Goal: Task Accomplishment & Management: Manage account settings

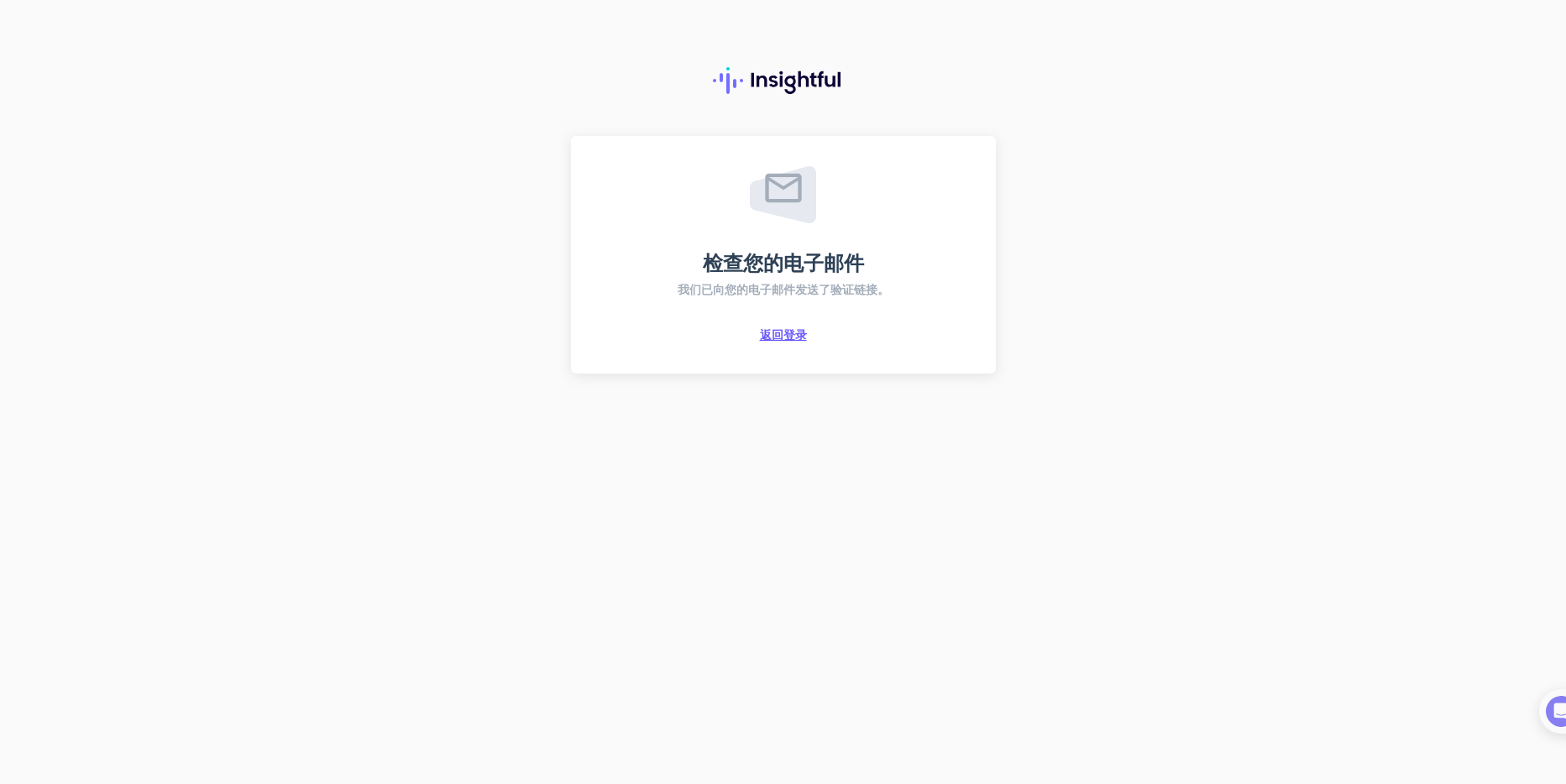
click at [786, 332] on span "返回登录" at bounding box center [783, 335] width 47 height 15
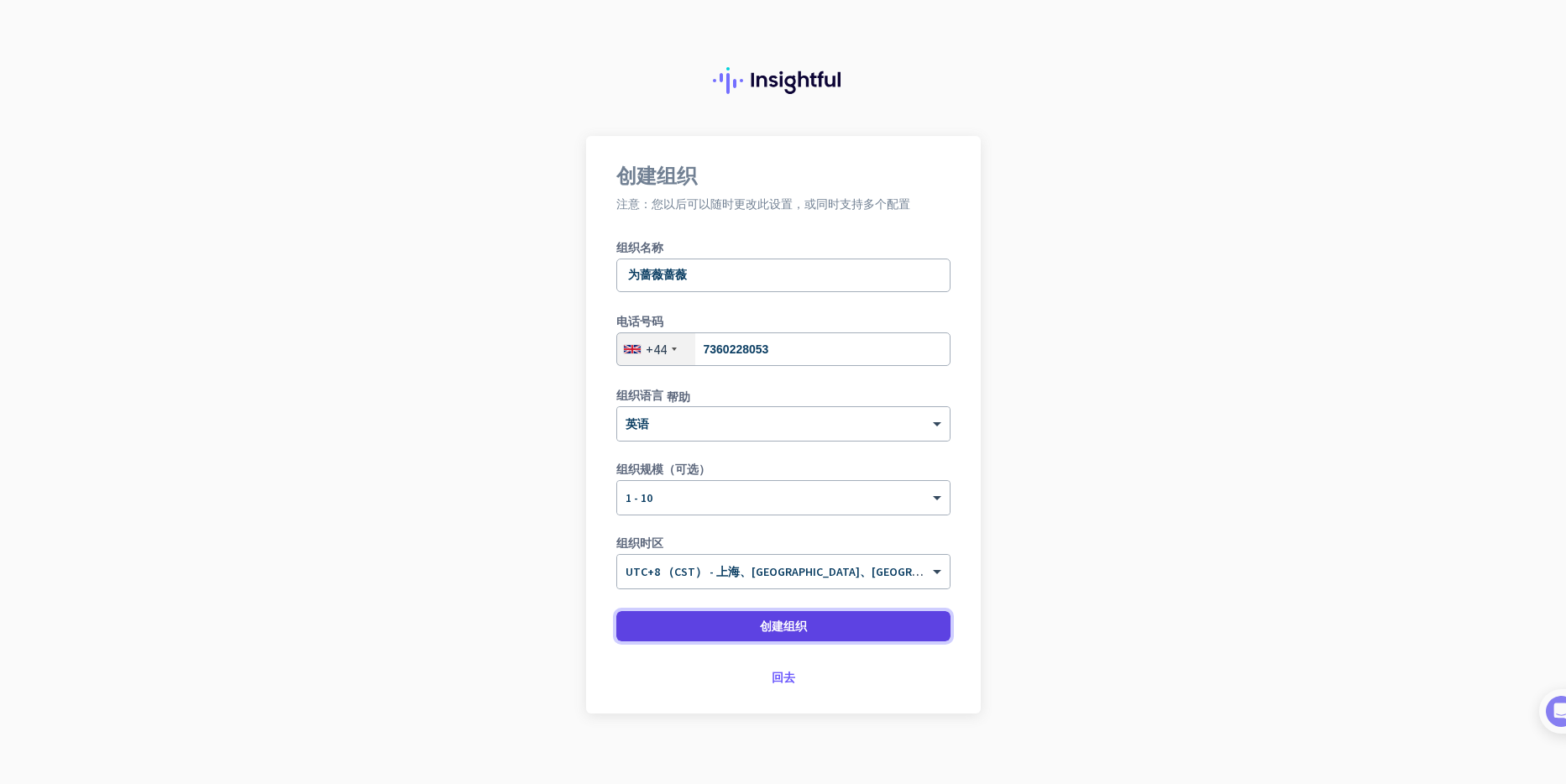
click at [800, 627] on span at bounding box center [783, 626] width 334 height 41
click at [788, 620] on font "创建组织" at bounding box center [783, 626] width 47 height 15
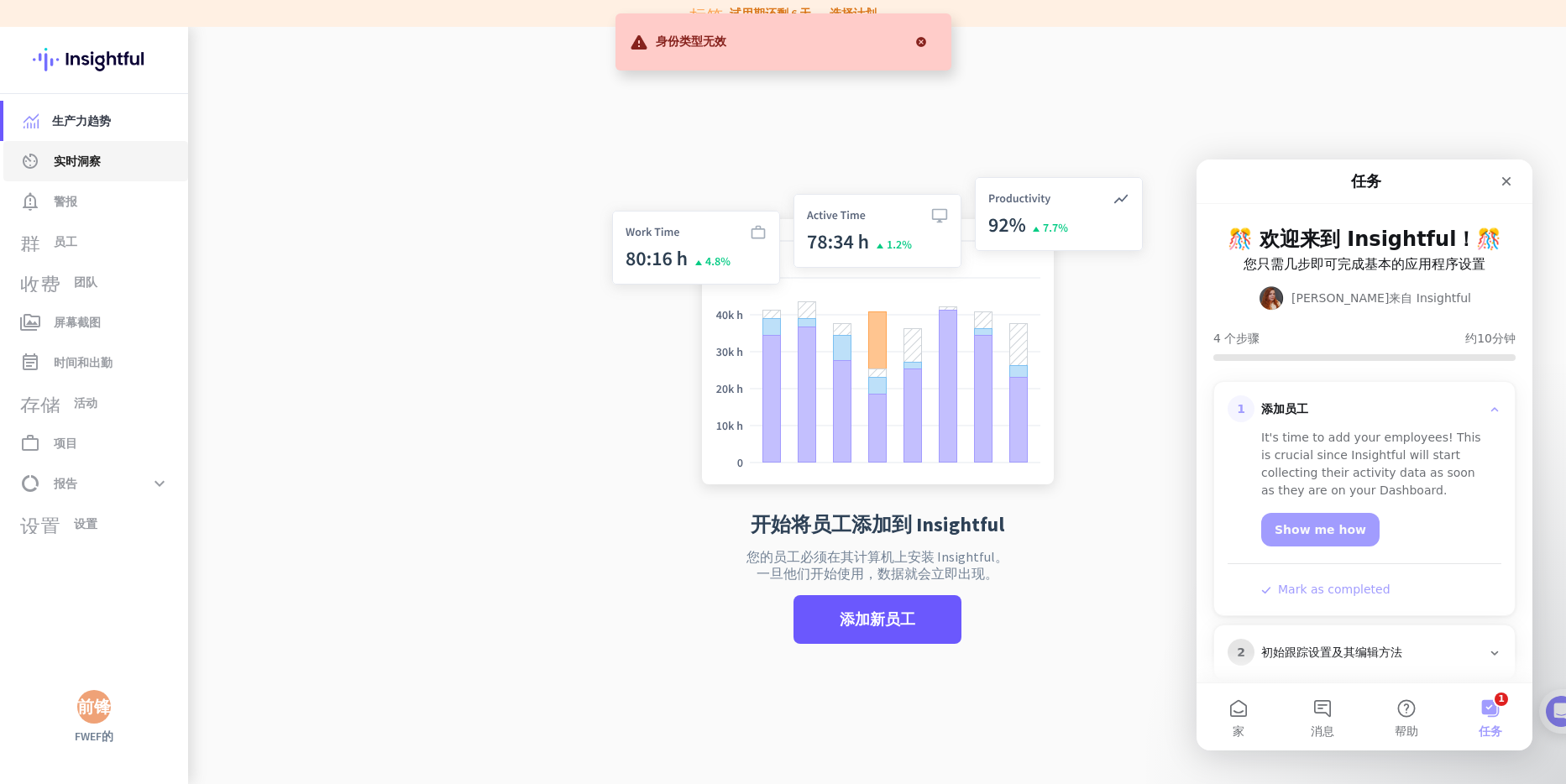
click at [78, 167] on span "实时洞察" at bounding box center [77, 161] width 47 height 20
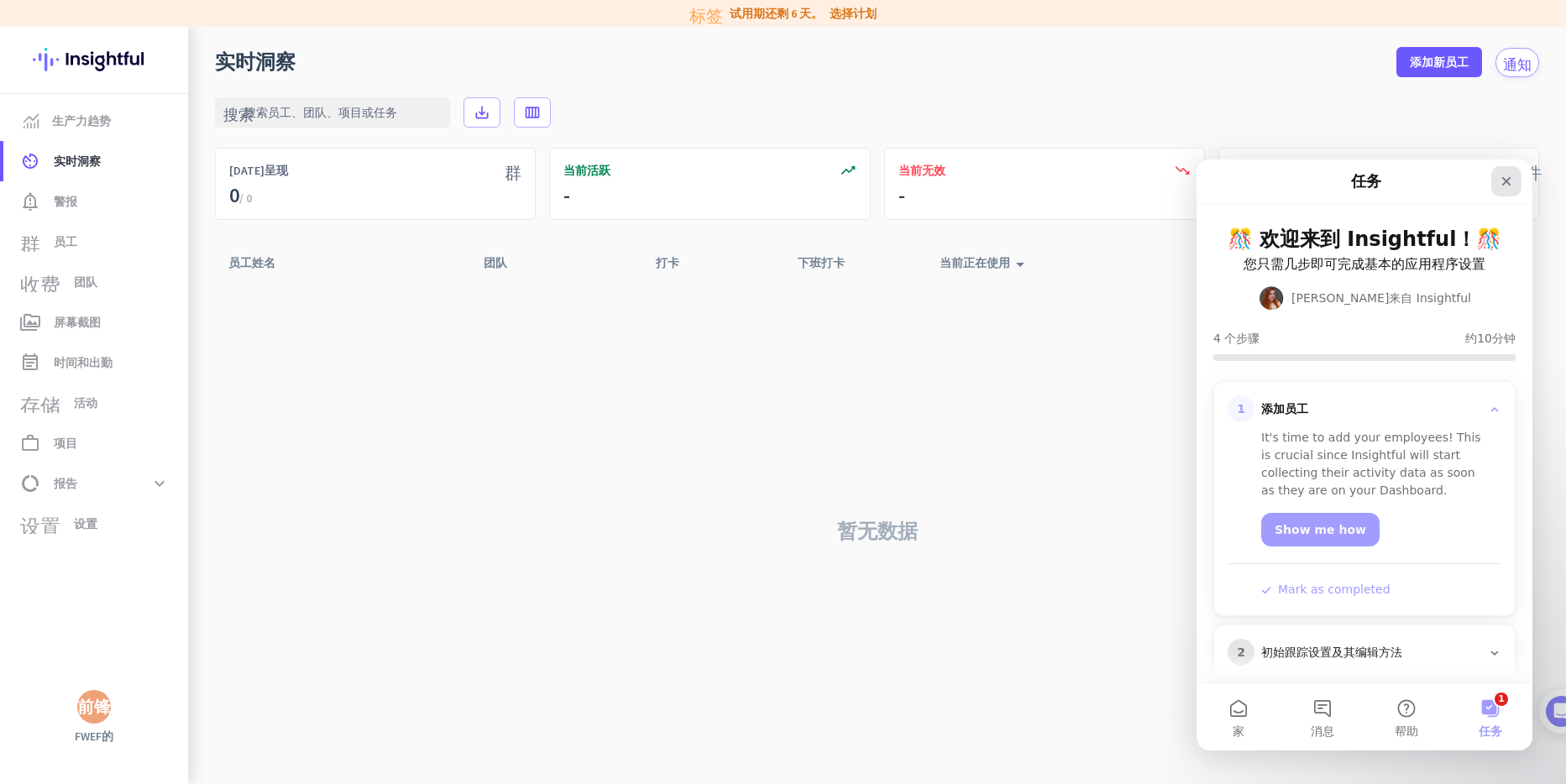
click at [1500, 185] on icon "关闭" at bounding box center [1507, 181] width 14 height 14
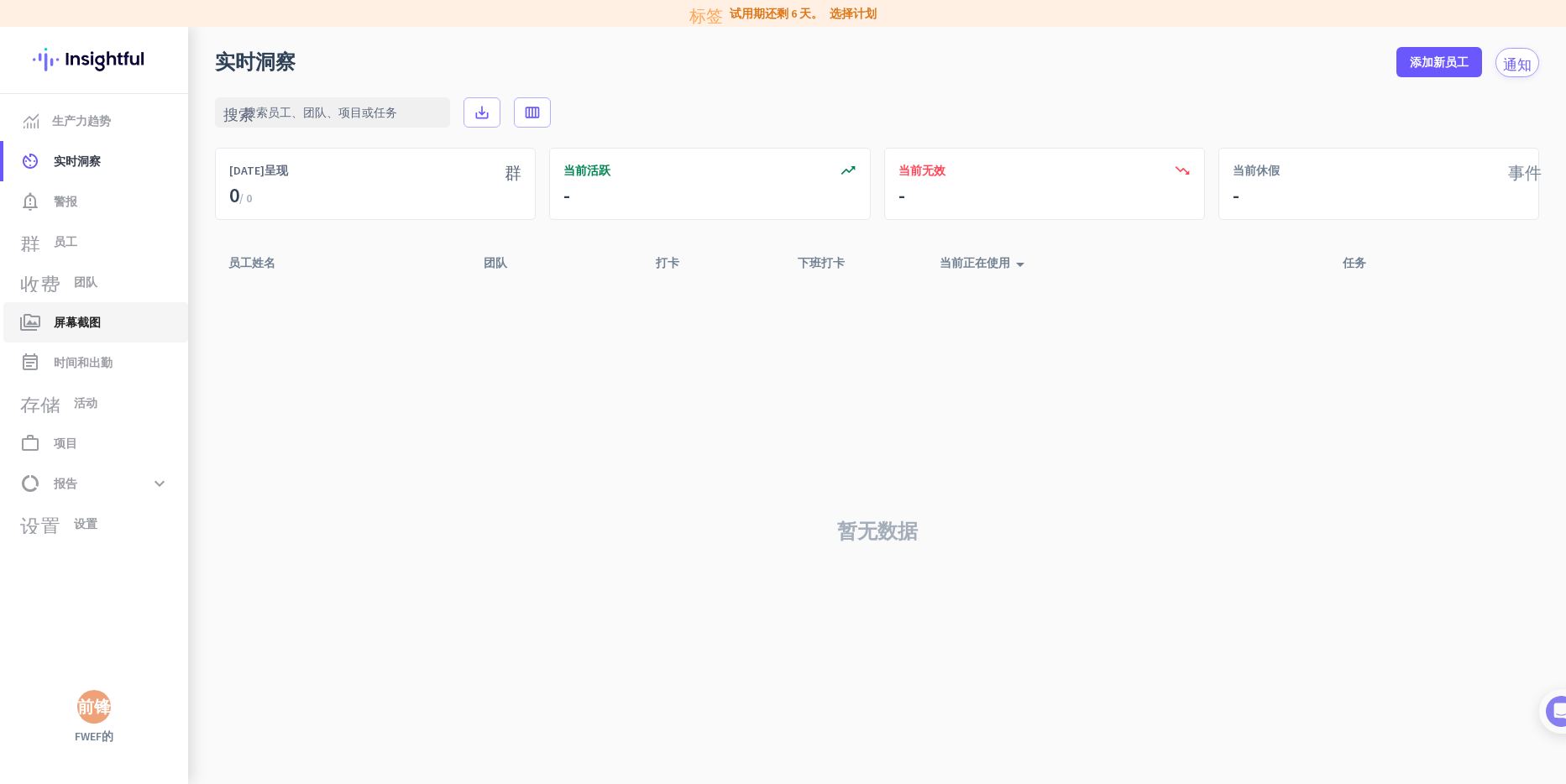
click at [95, 315] on span "屏幕截图" at bounding box center [77, 322] width 47 height 20
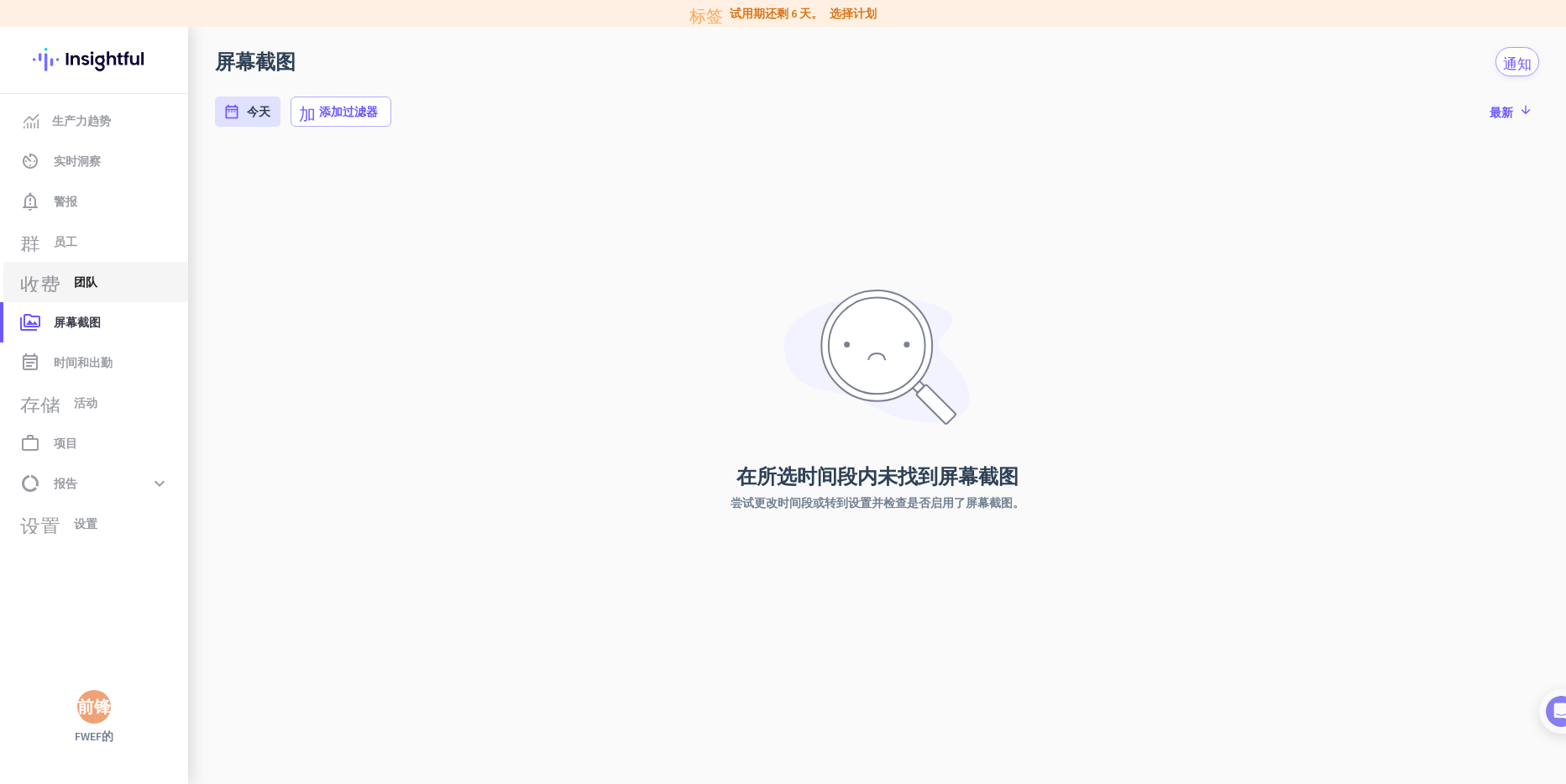
click at [87, 292] on link "收费 团队" at bounding box center [95, 283] width 185 height 41
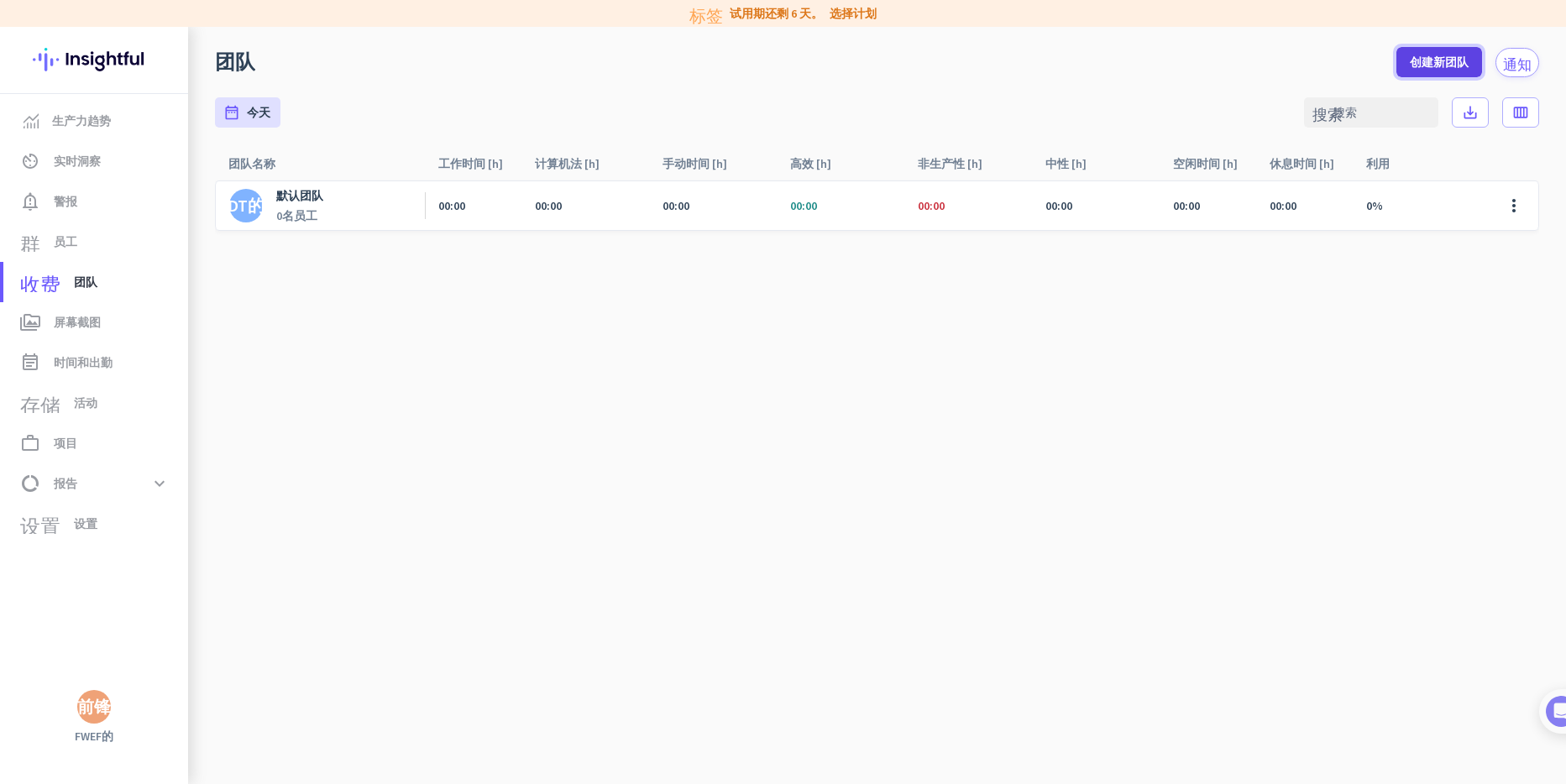
click at [1425, 70] on span "创建新团队" at bounding box center [1439, 61] width 59 height 16
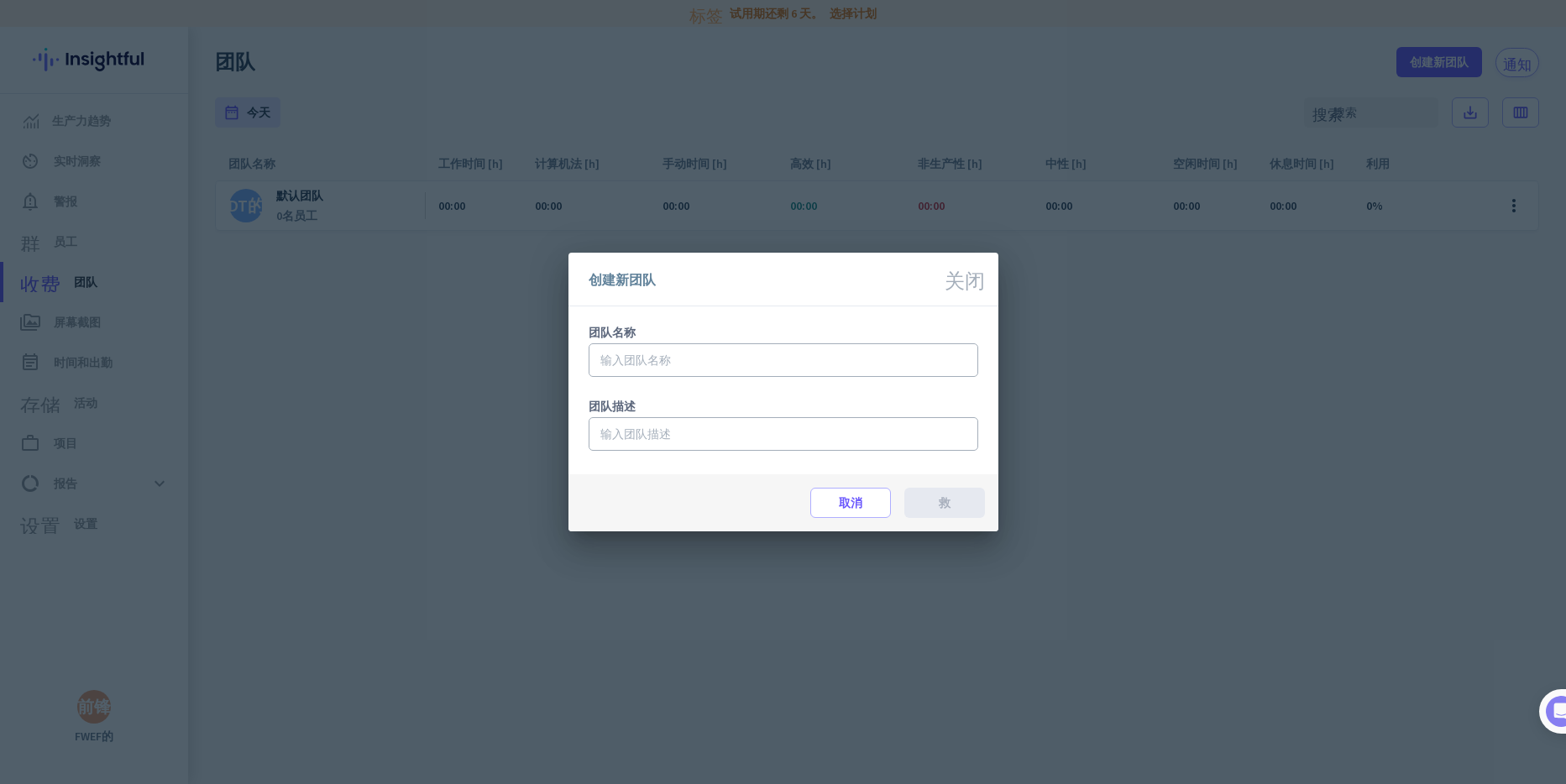
click at [955, 287] on icon "关闭" at bounding box center [966, 278] width 41 height 20
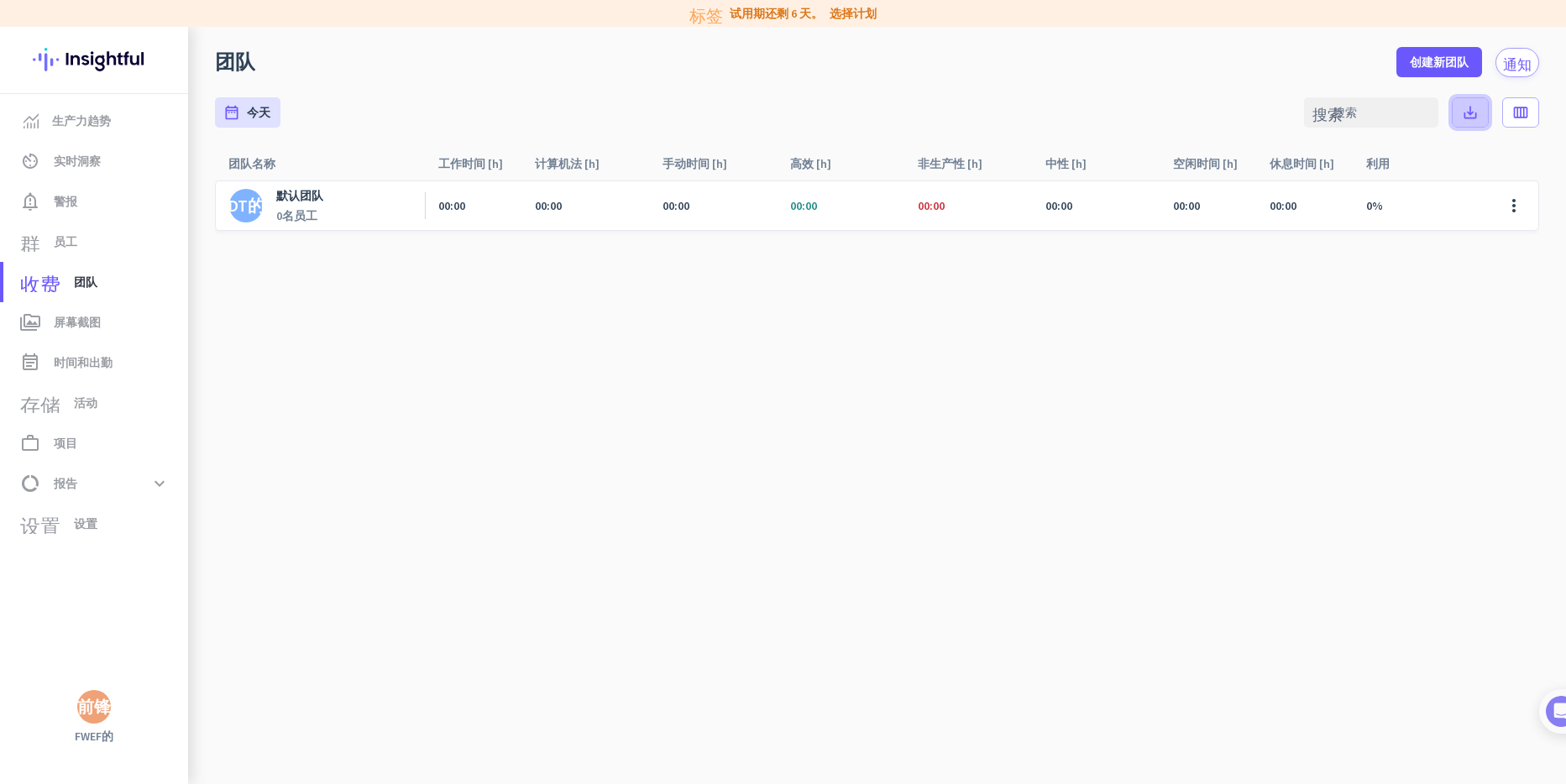
click at [1476, 108] on icon "save_alt" at bounding box center [1470, 112] width 16 height 16
click at [90, 117] on span "生产力趋势" at bounding box center [81, 120] width 59 height 20
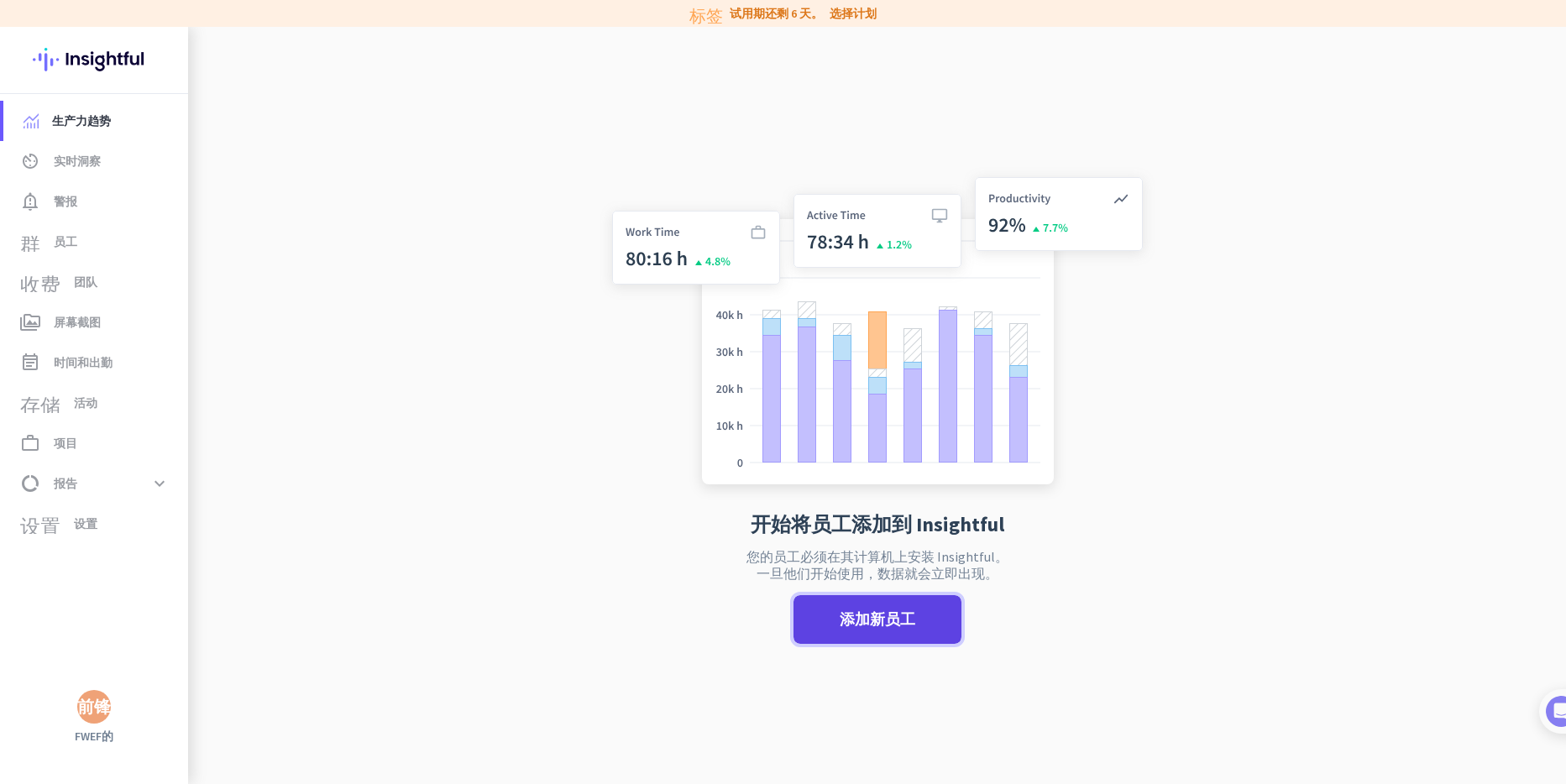
click at [869, 633] on span at bounding box center [876, 619] width 168 height 41
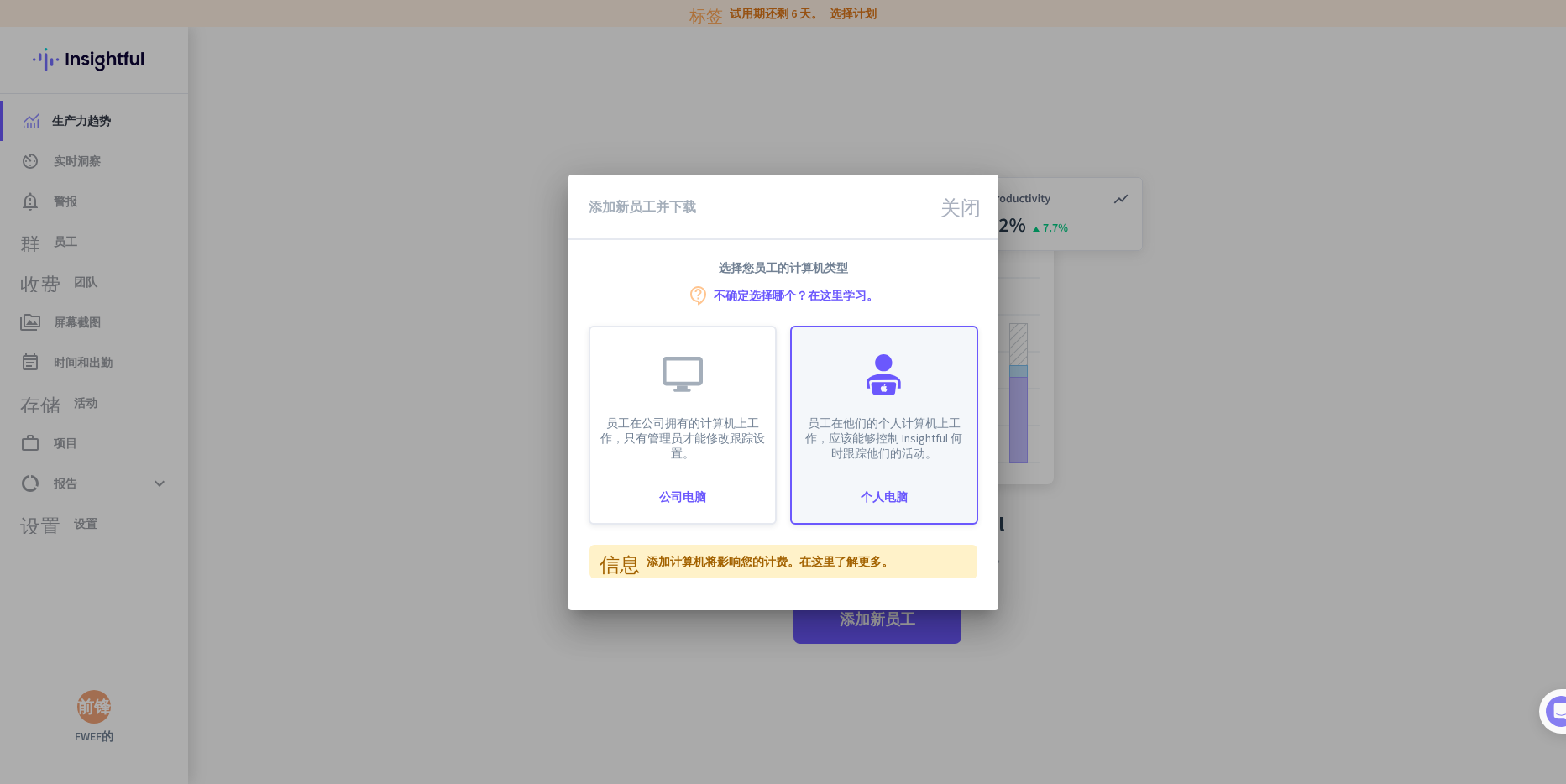
click at [914, 477] on div "员工在他们的个人计算机上工作，应该能够控制 Insightful 何时跟踪他们的活动。 个人电脑" at bounding box center [884, 425] width 188 height 199
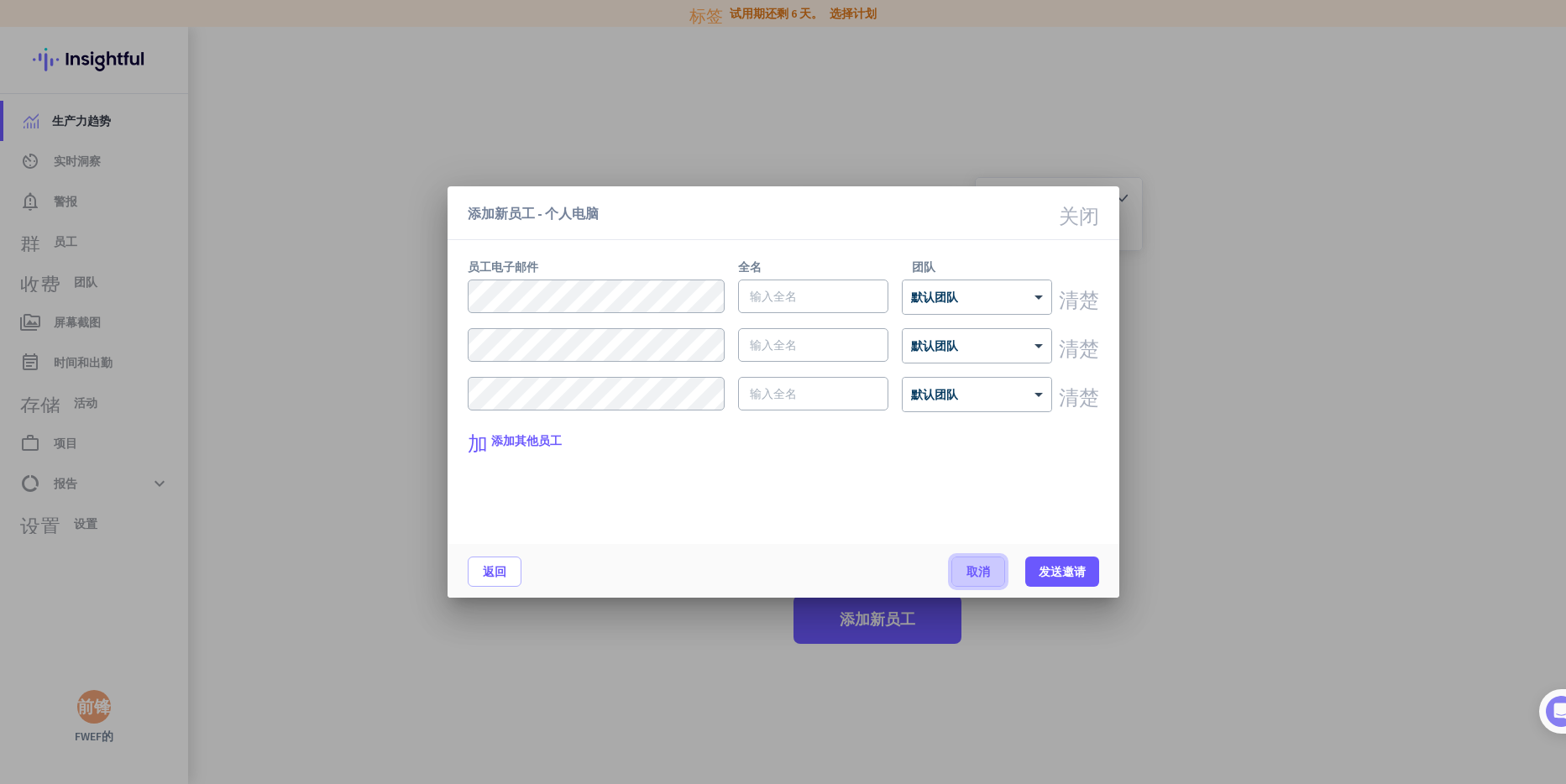
click at [981, 566] on span "取消" at bounding box center [978, 571] width 23 height 16
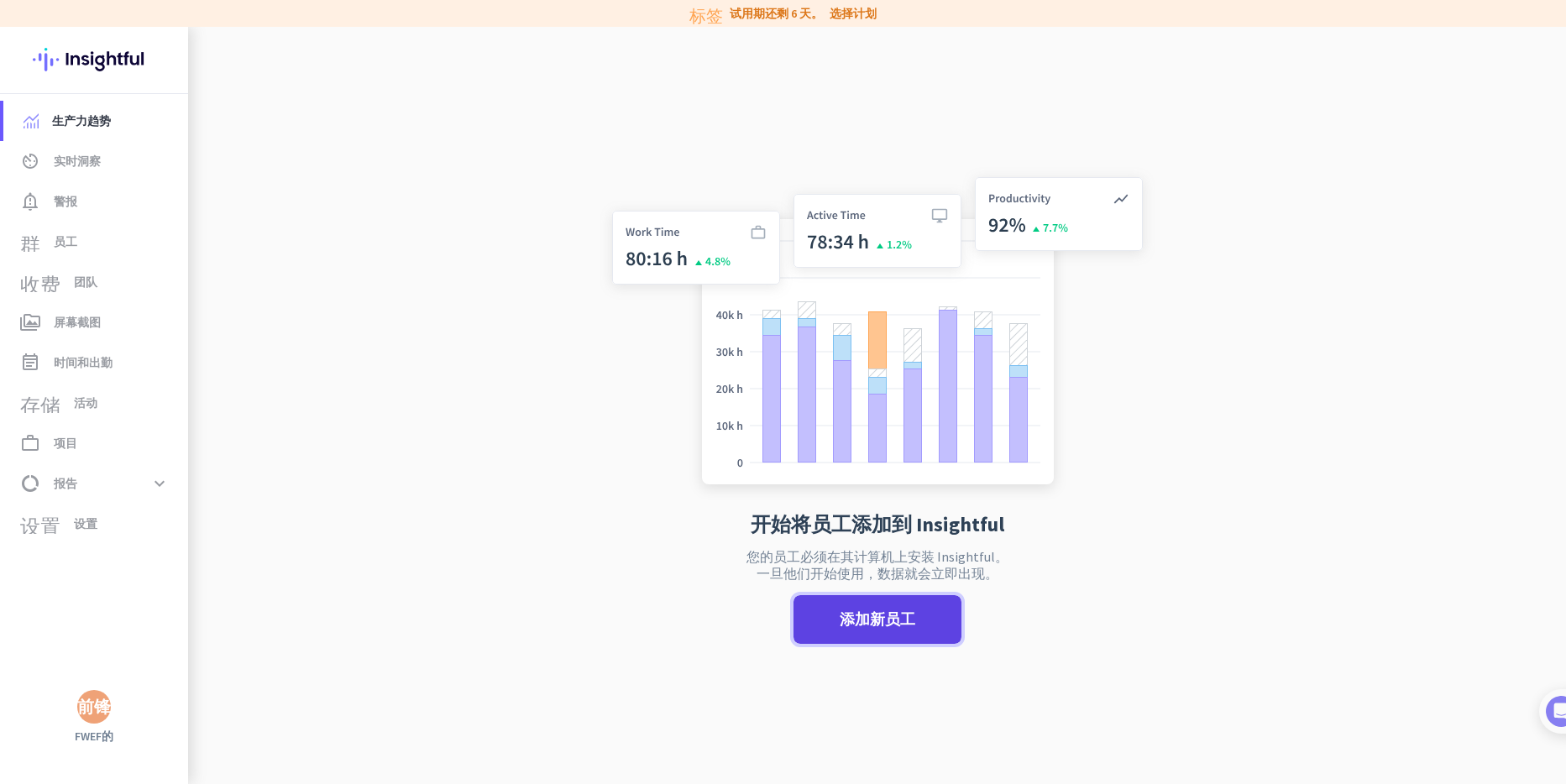
click at [826, 603] on span at bounding box center [876, 619] width 168 height 41
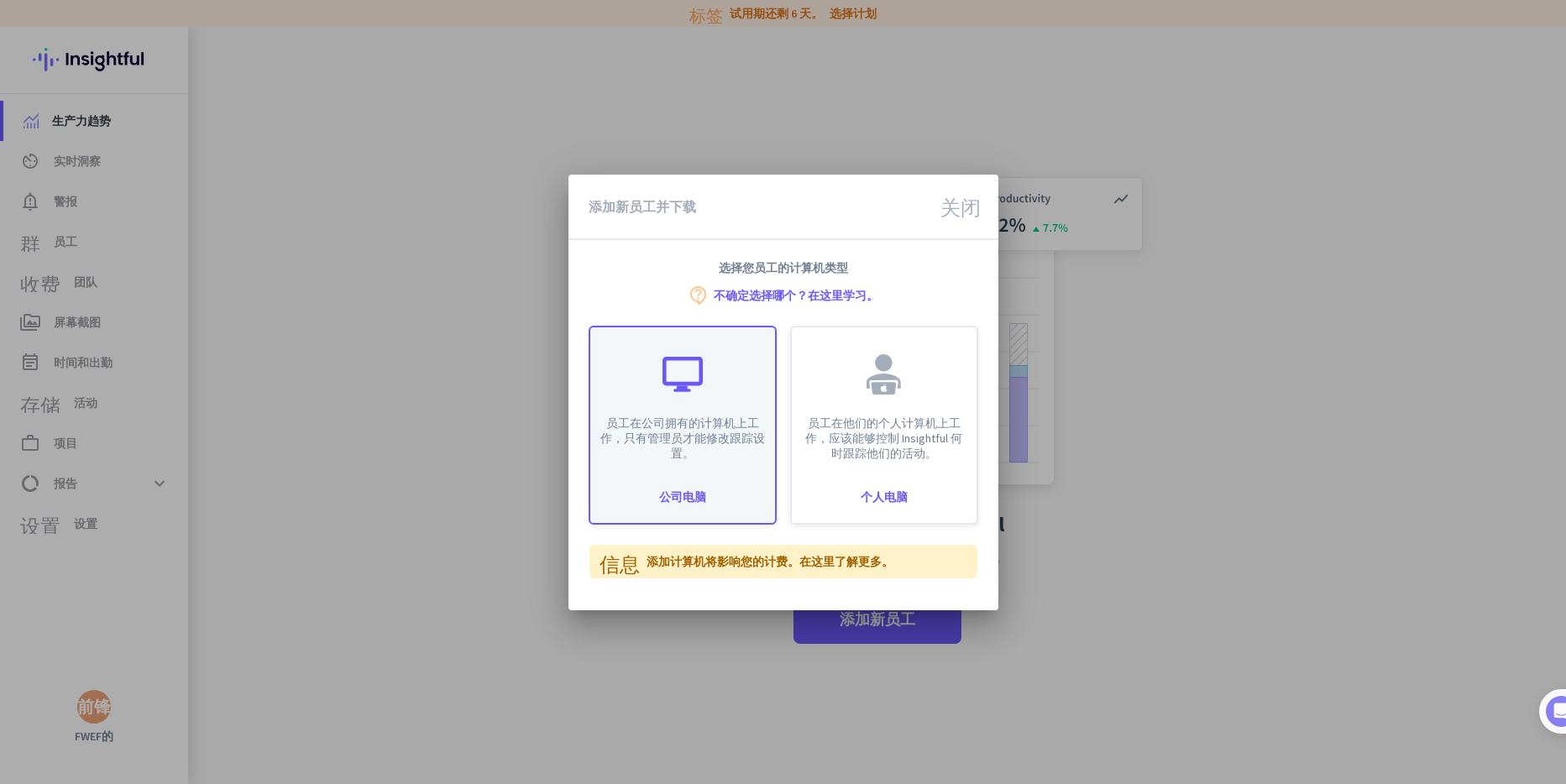
click at [698, 491] on div "公司电脑" at bounding box center [683, 497] width 185 height 12
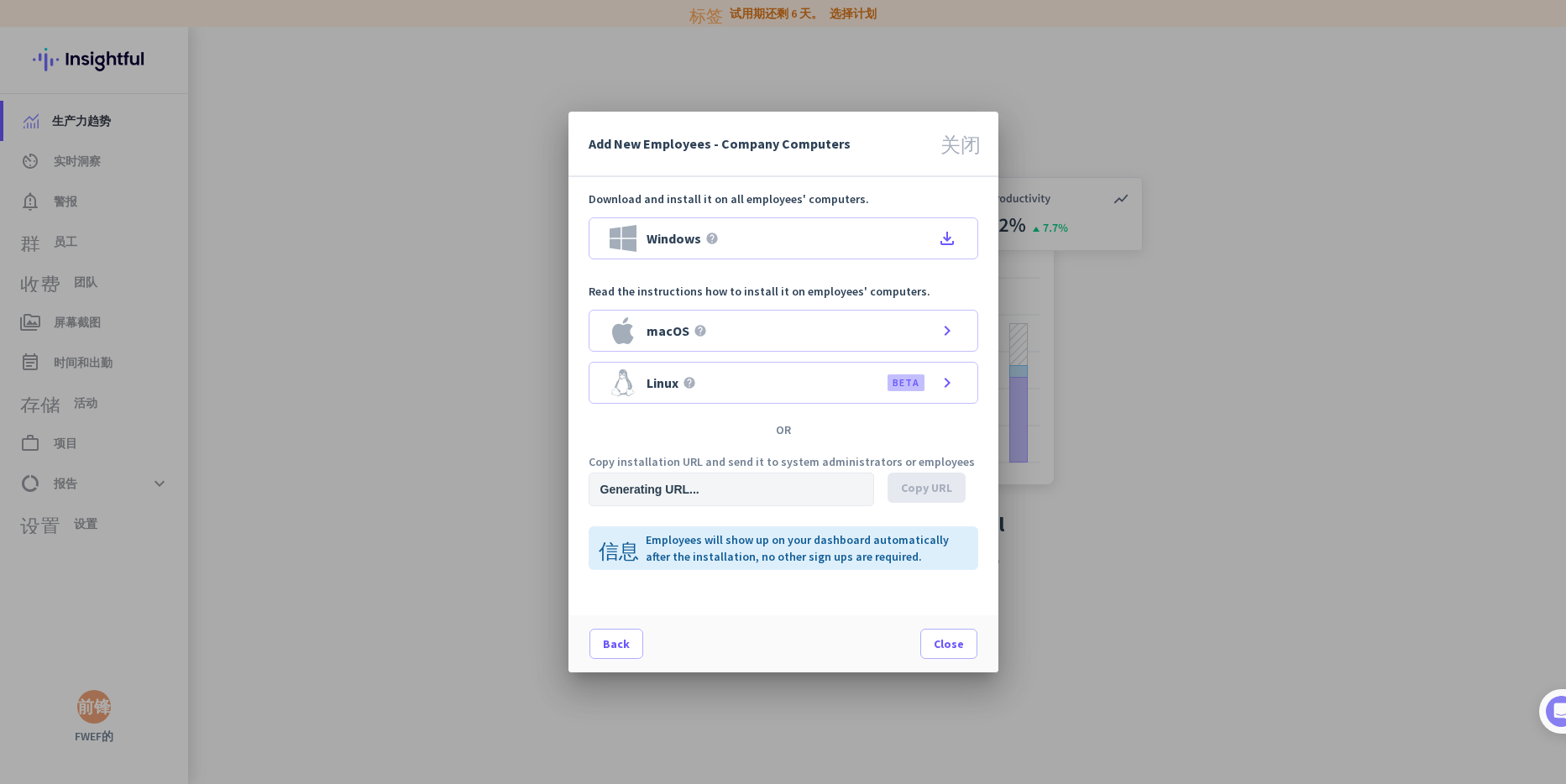
type input "[URL][DOMAIN_NAME]"
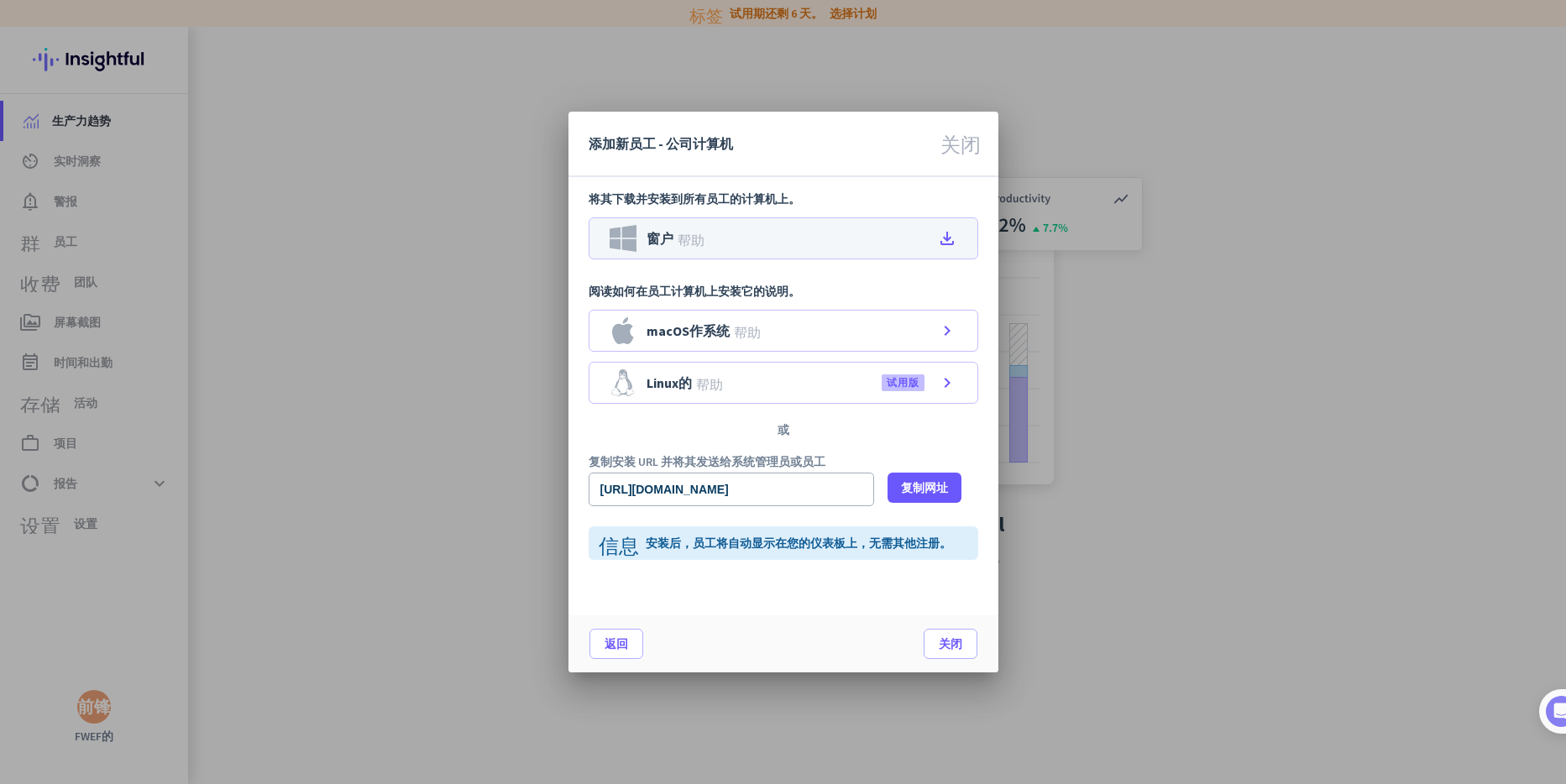
click at [818, 241] on div "窗户 帮助 file_download" at bounding box center [783, 238] width 389 height 42
click at [964, 149] on icon "关闭" at bounding box center [961, 141] width 41 height 20
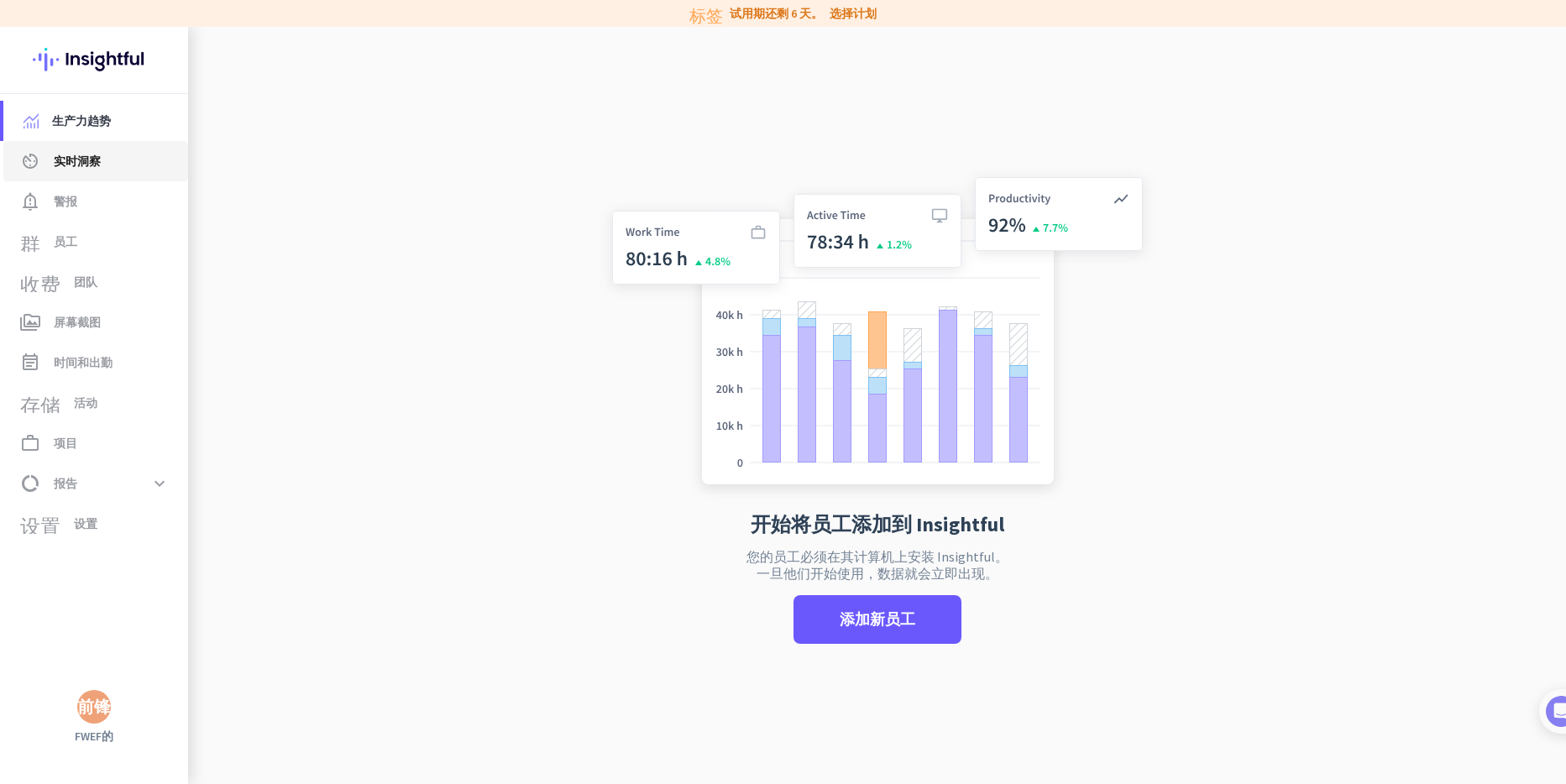
click at [128, 150] on link "av_timer 实时洞察" at bounding box center [95, 162] width 185 height 41
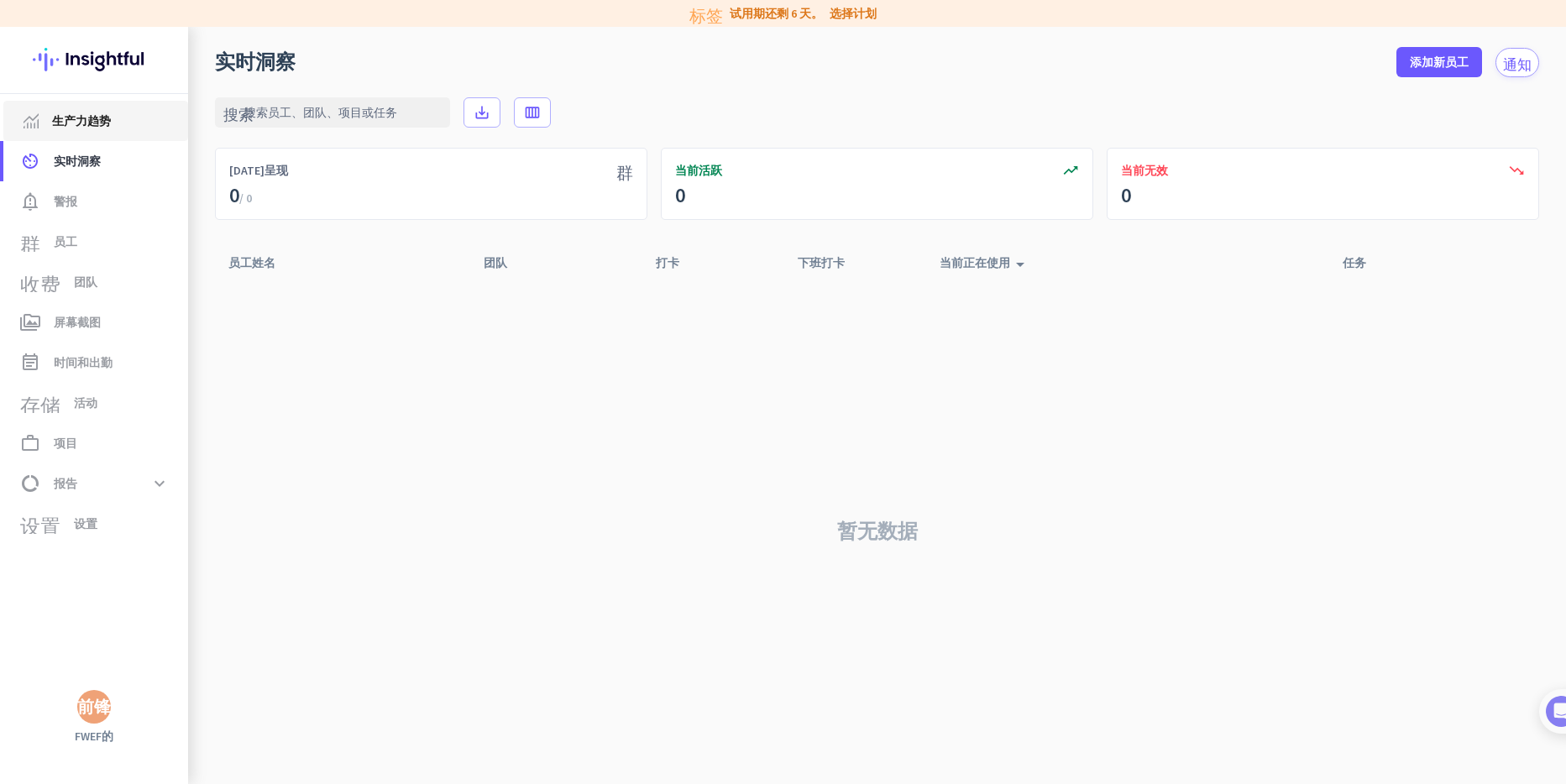
click at [119, 132] on link "生产力趋势" at bounding box center [95, 121] width 185 height 41
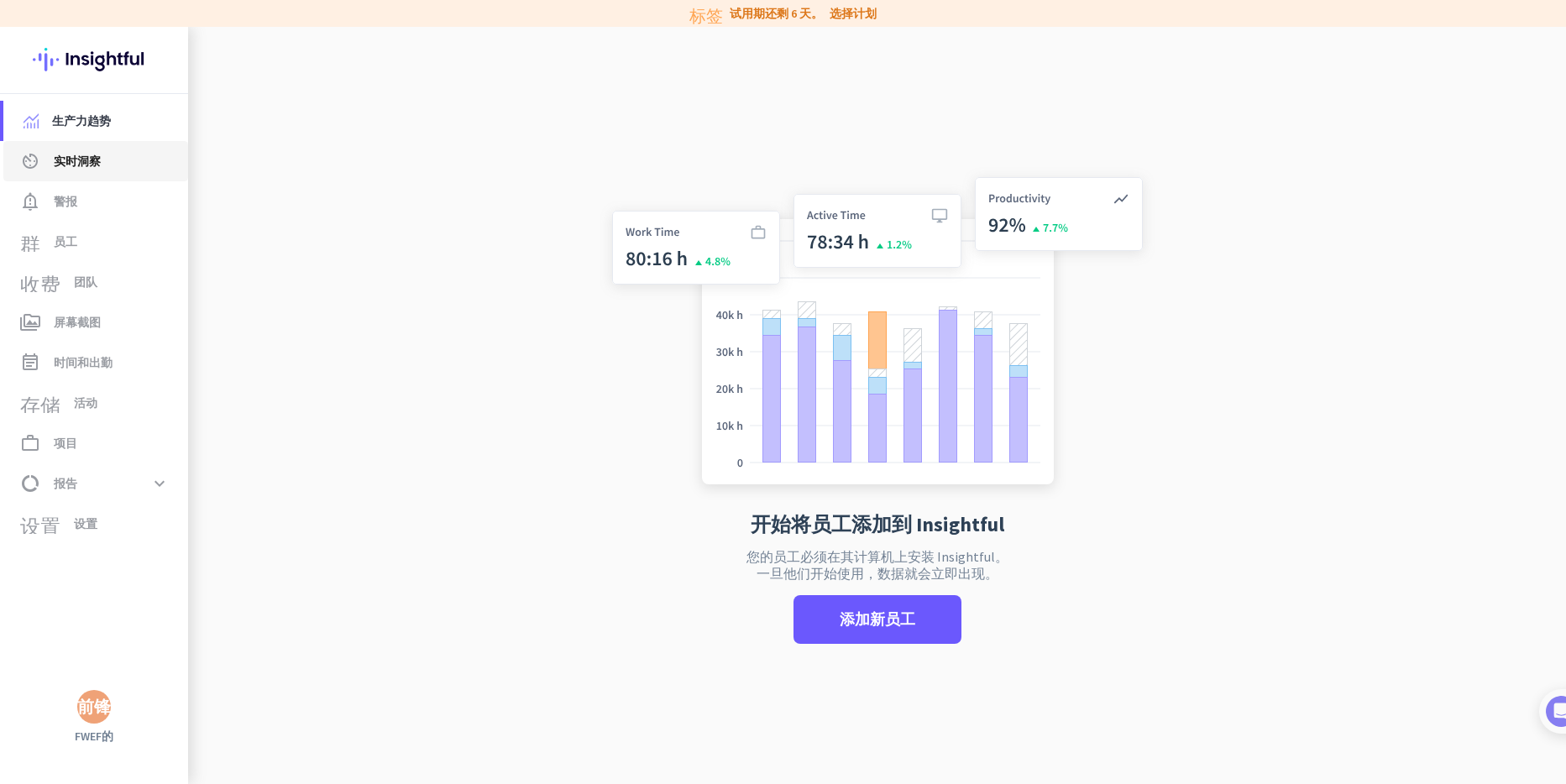
click at [109, 144] on link "av_timer 实时洞察" at bounding box center [95, 162] width 185 height 41
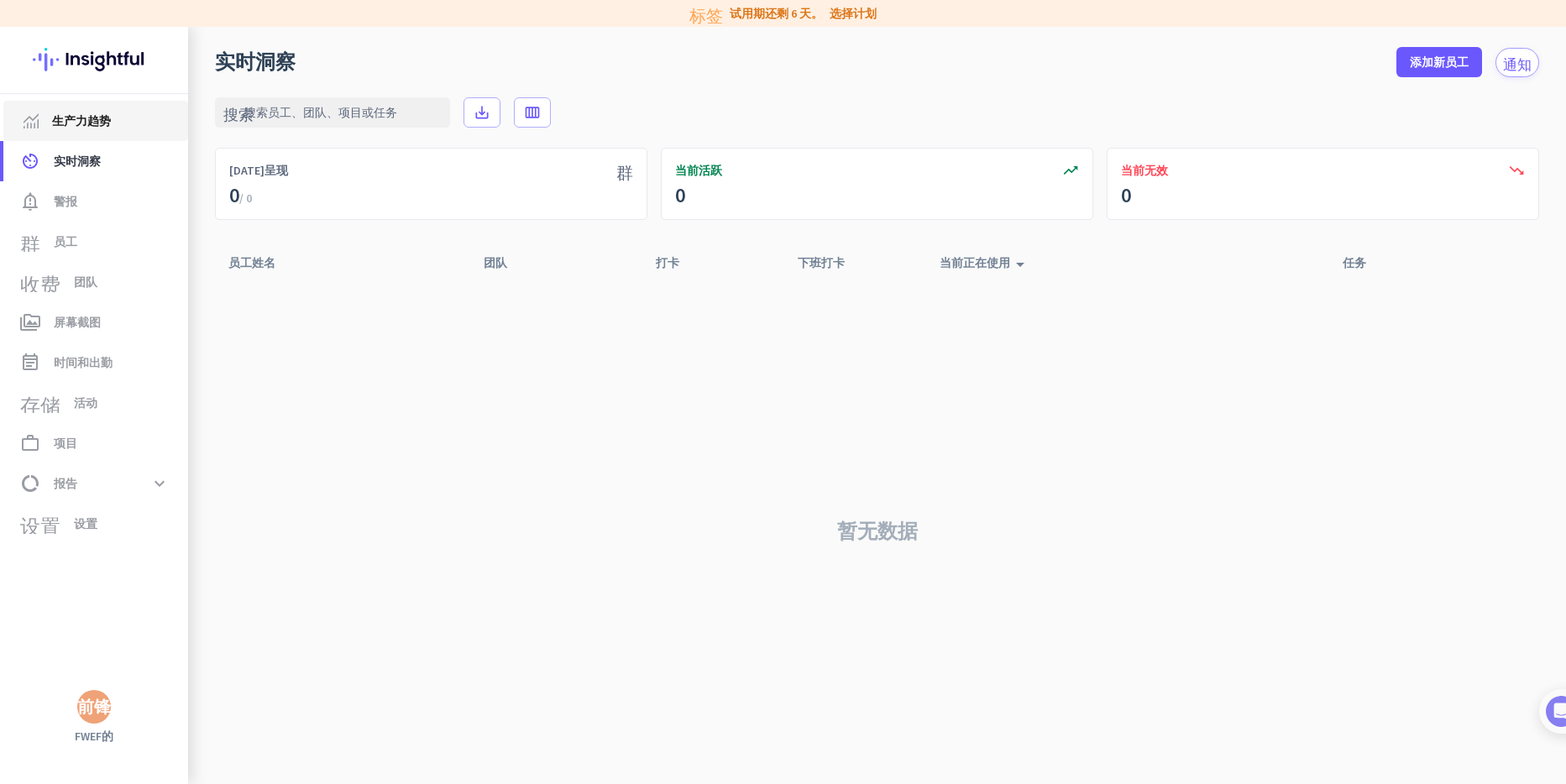
click at [97, 130] on span "生产力趋势" at bounding box center [81, 120] width 59 height 20
